Goal: Navigation & Orientation: Find specific page/section

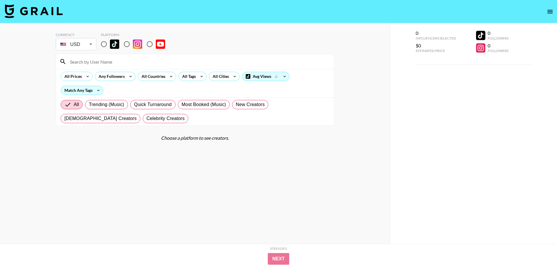
click at [102, 44] on input "radio" at bounding box center [104, 44] width 12 height 12
radio input "true"
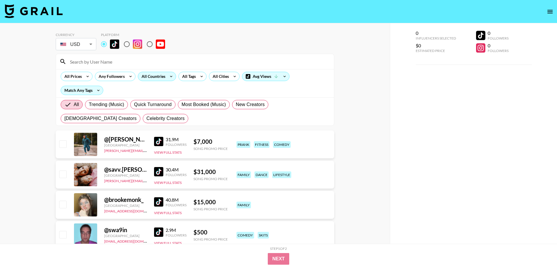
click at [166, 77] on div "All Countries" at bounding box center [152, 76] width 28 height 9
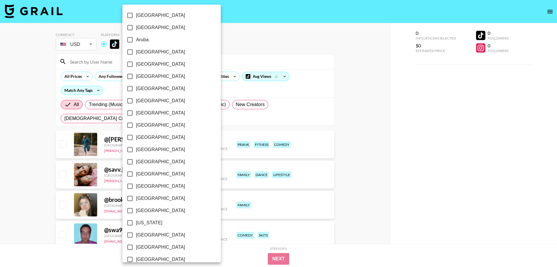
click at [237, 56] on div at bounding box center [278, 133] width 557 height 267
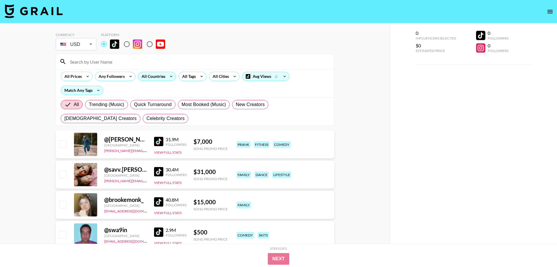
click at [163, 78] on div "All Countries" at bounding box center [152, 76] width 28 height 9
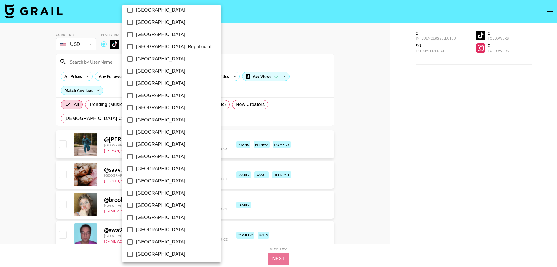
scroll to position [410, 0]
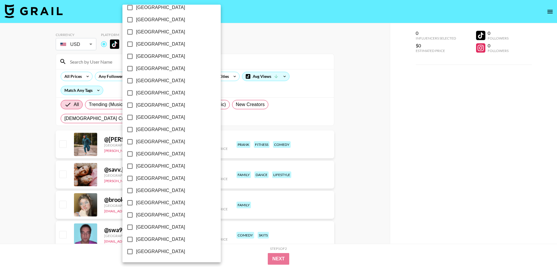
click at [169, 238] on label "[GEOGRAPHIC_DATA]" at bounding box center [168, 239] width 88 height 12
click at [136, 238] on input "[GEOGRAPHIC_DATA]" at bounding box center [130, 239] width 12 height 12
checkbox input "true"
click at [217, 54] on div at bounding box center [278, 133] width 557 height 267
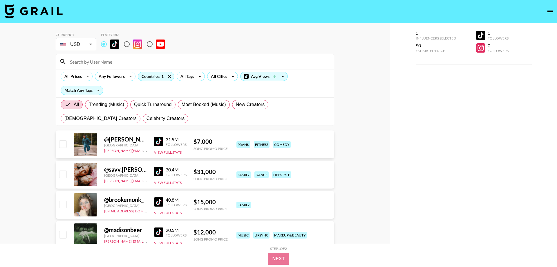
click at [194, 75] on div "All Tags" at bounding box center [186, 76] width 18 height 9
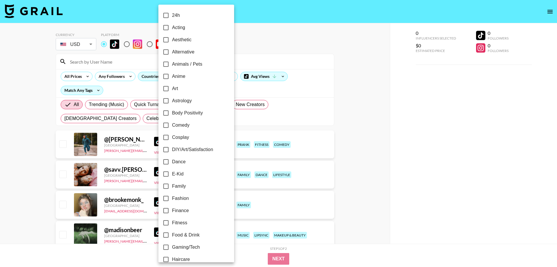
drag, startPoint x: 237, startPoint y: 49, endPoint x: 228, endPoint y: 67, distance: 20.3
click at [237, 49] on div at bounding box center [278, 133] width 557 height 267
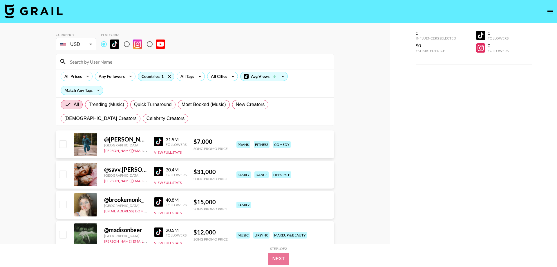
click at [225, 75] on div "24h Acting Aesthetic Alternative Animals / Pets Anime Art Astrology Body Positi…" at bounding box center [278, 133] width 557 height 267
click at [225, 78] on div "All Cities" at bounding box center [218, 76] width 21 height 9
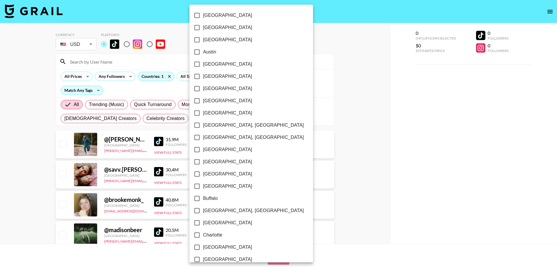
click at [219, 64] on span "[GEOGRAPHIC_DATA]" at bounding box center [227, 64] width 49 height 7
click at [203, 64] on input "[GEOGRAPHIC_DATA]" at bounding box center [197, 64] width 12 height 12
checkbox input "true"
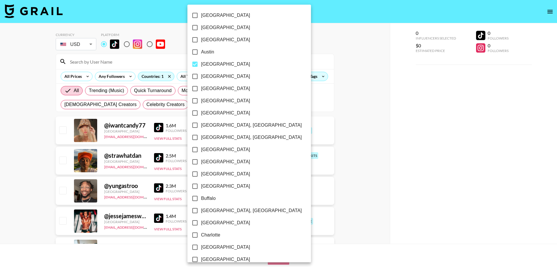
click at [310, 53] on div at bounding box center [278, 133] width 557 height 267
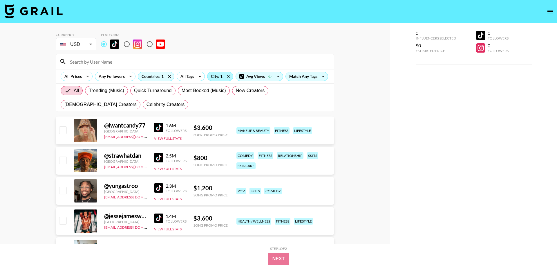
click at [211, 78] on div "City: 1" at bounding box center [221, 76] width 26 height 9
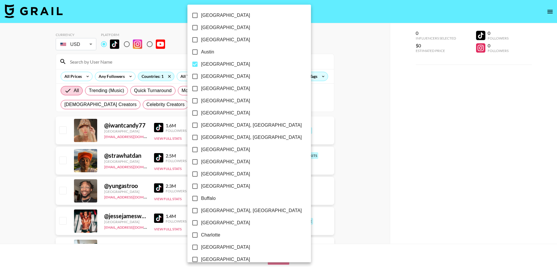
click at [206, 68] on label "[GEOGRAPHIC_DATA]" at bounding box center [245, 64] width 113 height 12
click at [201, 68] on input "[GEOGRAPHIC_DATA]" at bounding box center [195, 64] width 12 height 12
checkbox input "false"
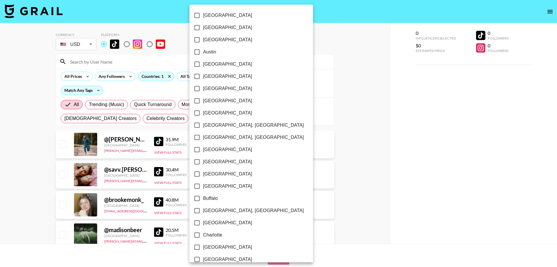
click at [213, 160] on span "[GEOGRAPHIC_DATA]" at bounding box center [227, 161] width 49 height 7
click at [203, 160] on input "[GEOGRAPHIC_DATA]" at bounding box center [197, 162] width 12 height 12
checkbox input "true"
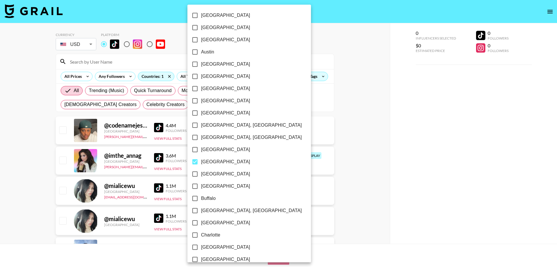
click at [395, 108] on div at bounding box center [278, 133] width 557 height 267
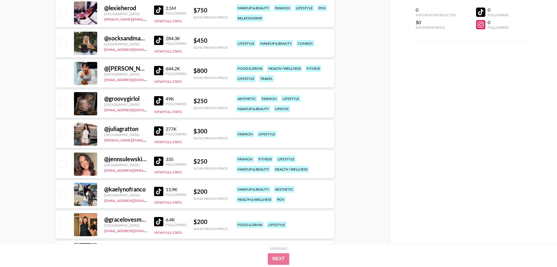
scroll to position [883, 0]
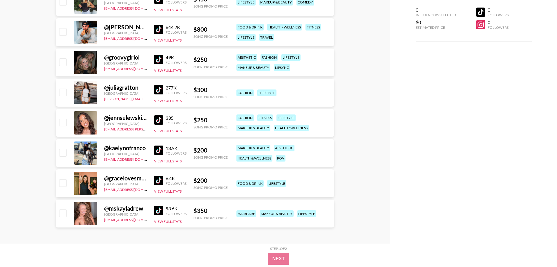
drag, startPoint x: 156, startPoint y: 212, endPoint x: 156, endPoint y: 209, distance: 3.2
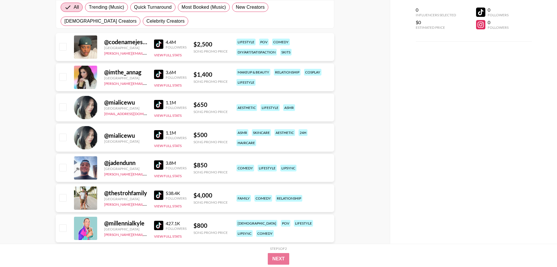
scroll to position [0, 0]
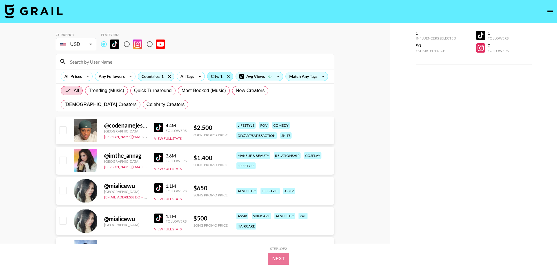
click at [219, 74] on div "City: 1" at bounding box center [221, 76] width 26 height 9
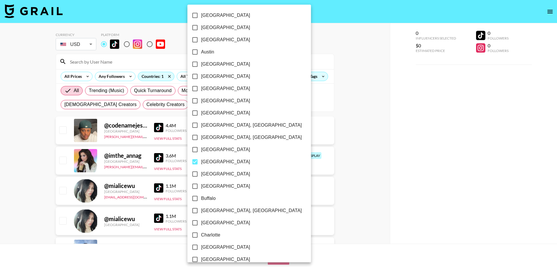
click at [203, 162] on span "[GEOGRAPHIC_DATA]" at bounding box center [225, 161] width 49 height 7
click at [201, 162] on input "[GEOGRAPHIC_DATA]" at bounding box center [195, 162] width 12 height 12
checkbox input "false"
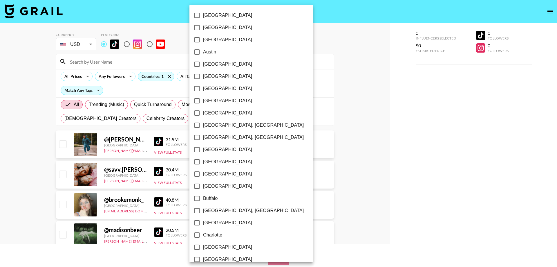
click at [212, 67] on span "[GEOGRAPHIC_DATA]" at bounding box center [227, 64] width 49 height 7
click at [203, 67] on input "[GEOGRAPHIC_DATA]" at bounding box center [197, 64] width 12 height 12
checkbox input "true"
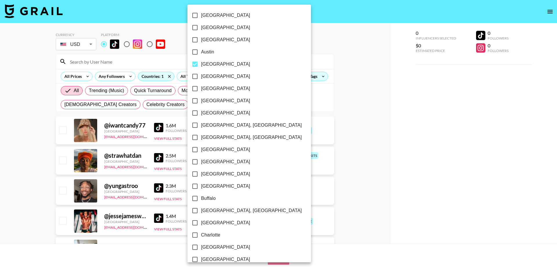
click at [404, 124] on div at bounding box center [278, 133] width 557 height 267
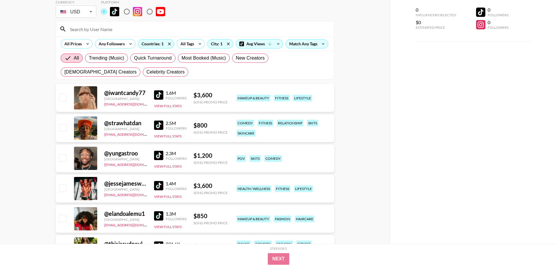
scroll to position [89, 0]
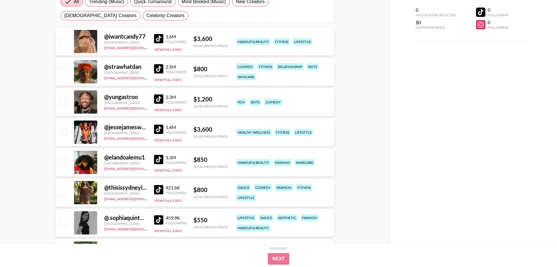
click at [387, 114] on div "Currency USD USD ​ Platform All Prices Any Followers Countries: 1 All Tags City…" at bounding box center [195, 153] width 390 height 439
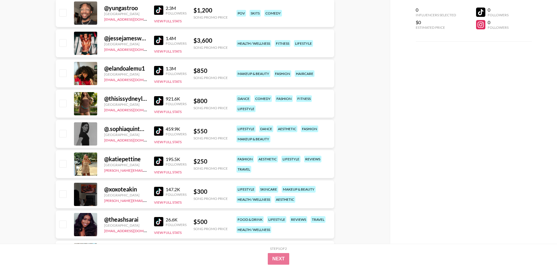
scroll to position [219, 0]
